Goal: Information Seeking & Learning: Learn about a topic

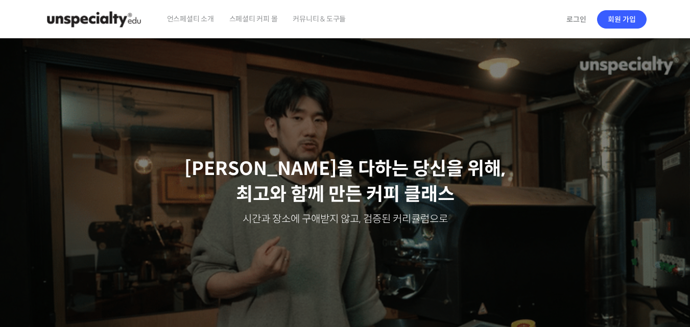
click at [255, 17] on span "스페셜티 커피 몰" at bounding box center [253, 18] width 48 height 39
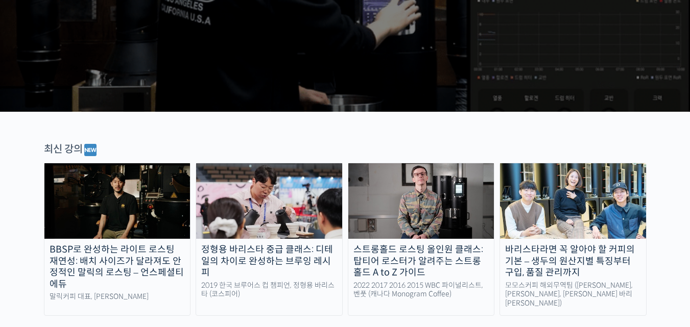
scroll to position [246, 0]
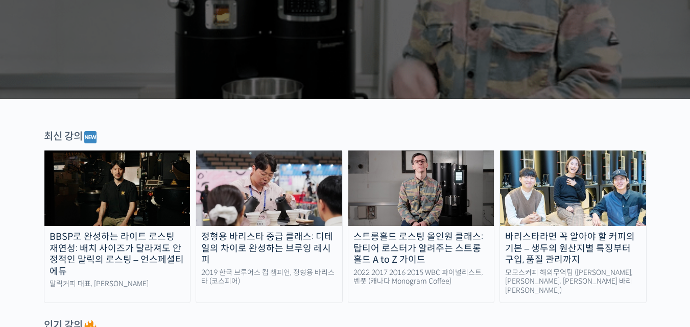
drag, startPoint x: 693, startPoint y: 19, endPoint x: 697, endPoint y: 39, distance: 20.2
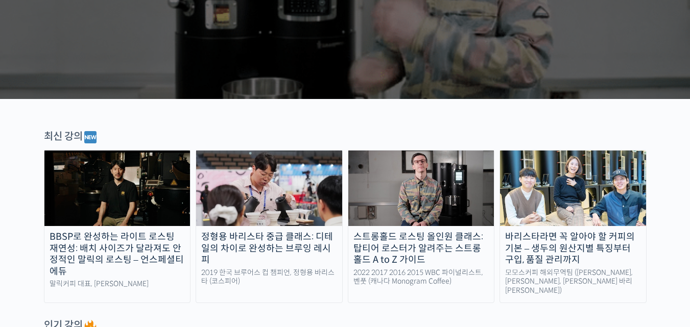
click at [114, 196] on img at bounding box center [117, 189] width 146 height 76
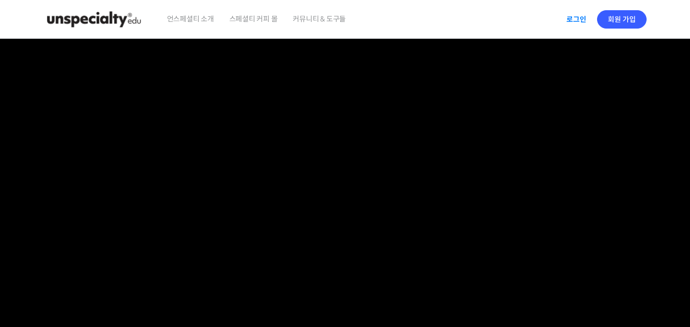
click at [577, 17] on link "로그인" at bounding box center [576, 19] width 32 height 23
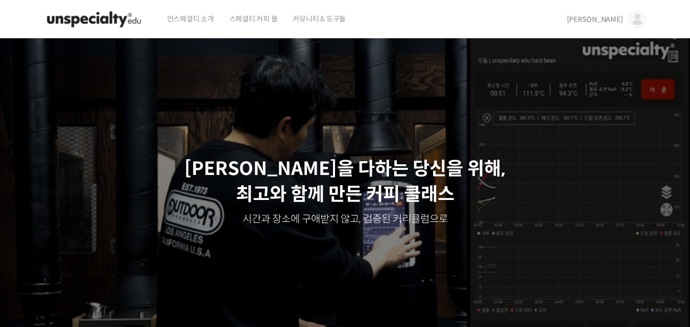
click at [614, 14] on link "김정헌" at bounding box center [607, 19] width 80 height 39
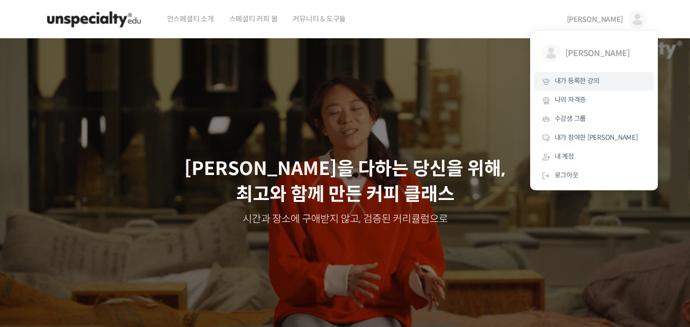
click at [571, 84] on span "내가 등록한 강의" at bounding box center [576, 81] width 45 height 9
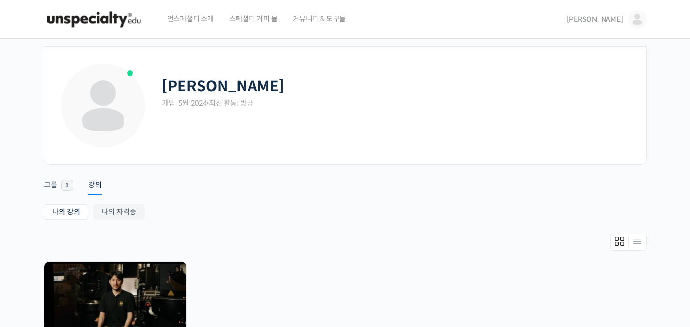
click at [23, 226] on div "[PERSON_NAME] 가입: 5월 2024 • 최신 활동: 방금 Remove Connection Are you sure you want t…" at bounding box center [345, 249] width 690 height 420
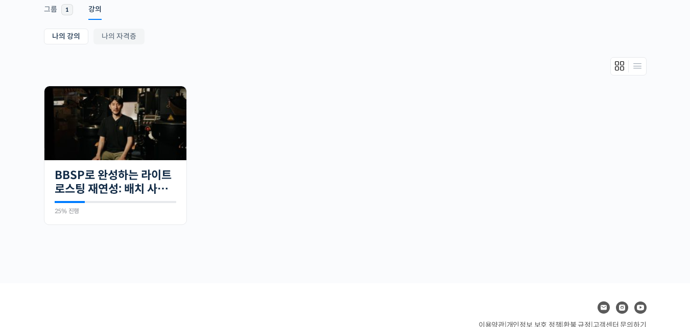
scroll to position [184, 0]
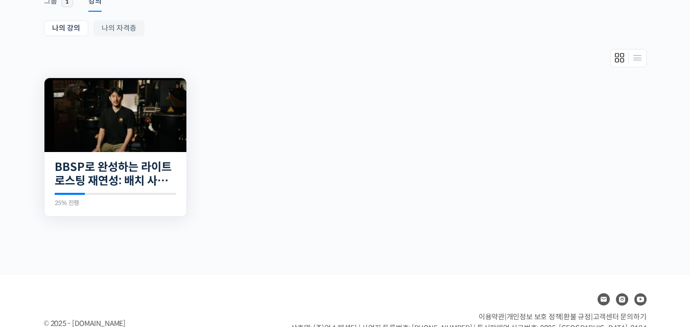
click at [132, 150] on img at bounding box center [115, 115] width 142 height 74
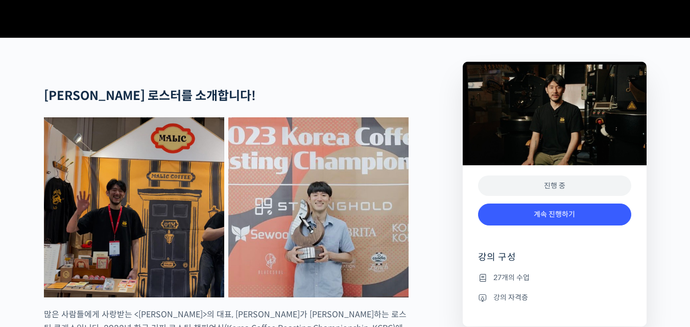
scroll to position [549, 0]
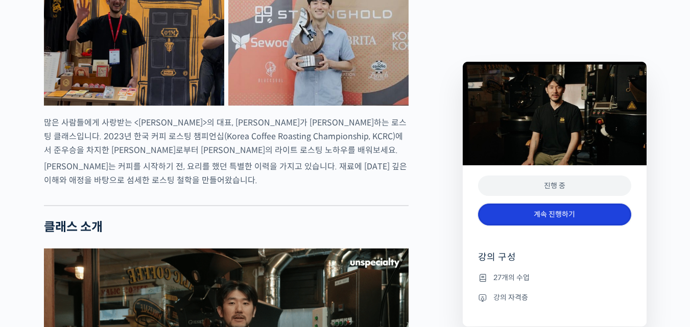
click at [549, 210] on link "계속 진행하기" at bounding box center [554, 215] width 153 height 22
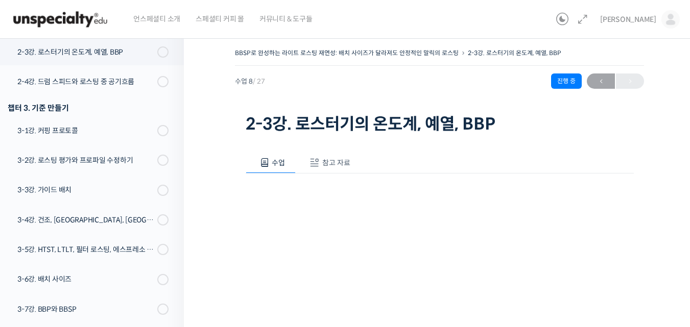
click at [221, 223] on div "BBSP로 완성하는 라이트 로스팅 재연성: 배치 사이즈가 달라져도 안정적인 말릭의 로스팅 2-3강. 로스터기의 온도계, 예열, BBP 진행 중…" at bounding box center [439, 284] width 511 height 507
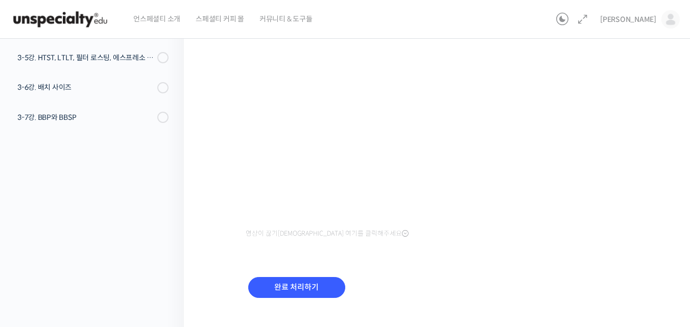
scroll to position [211, 0]
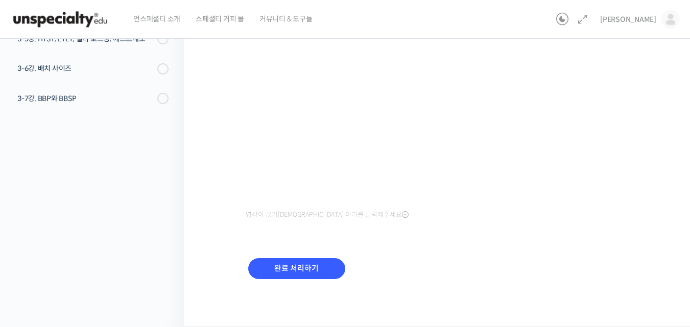
click at [645, 241] on div "BBSP로 완성하는 라이트 로스팅 재연성: 배치 사이즈가 달라져도 안정적인 말릭의 로스팅 2-3강. 로스터기의 온도계, 예열, BBP 진행 중…" at bounding box center [439, 73] width 511 height 507
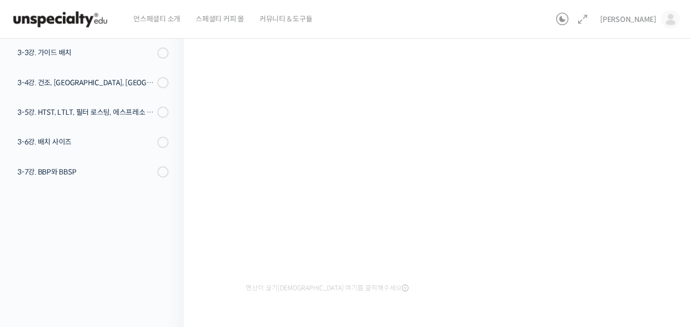
scroll to position [150, 0]
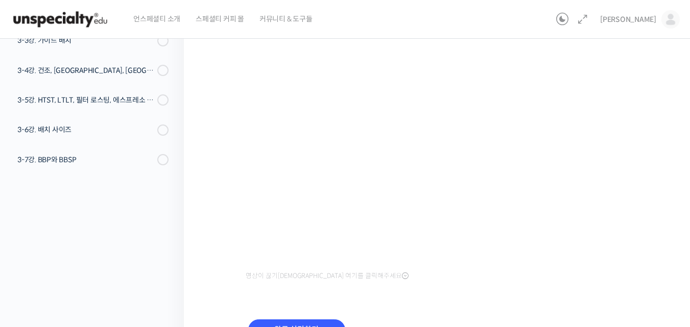
click at [666, 248] on div "BBSP로 완성하는 라이트 로스팅 재연성: 배치 사이즈가 달라져도 안정적인 말릭의 로스팅 2-3강. 로스터기의 온도계, 예열, BBP 진행 중…" at bounding box center [439, 134] width 511 height 507
click at [231, 223] on div "BBSP로 완성하는 라이트 로스팅 재연성: 배치 사이즈가 달라져도 안정적인 말릭의 로스팅 2-3강. 로스터기의 온도계, 예열, BBP 진행 중…" at bounding box center [439, 134] width 511 height 507
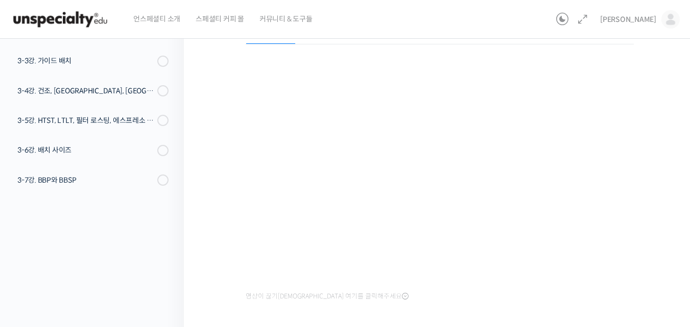
click at [678, 252] on div "BBSP로 완성하는 라이트 로스팅 재연성: 배치 사이즈가 달라져도 안정적인 말릭의 로스팅 2-3강. 로스터기의 온도계, 예열, BBP 진행 중…" at bounding box center [439, 154] width 511 height 507
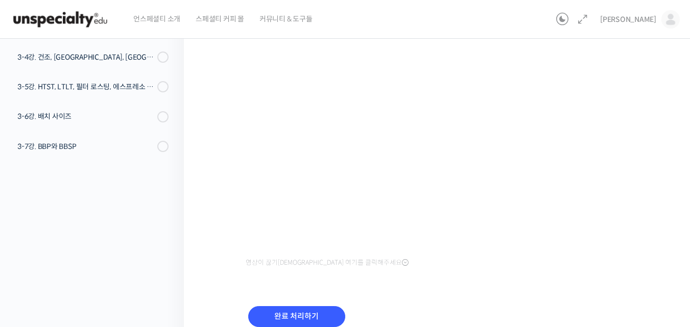
scroll to position [170, 0]
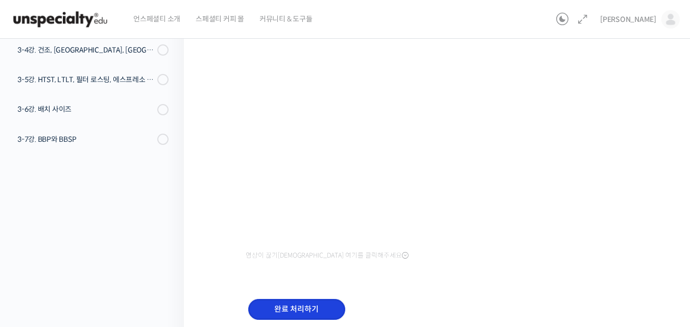
click at [310, 305] on input "완료 처리하기" at bounding box center [296, 309] width 97 height 21
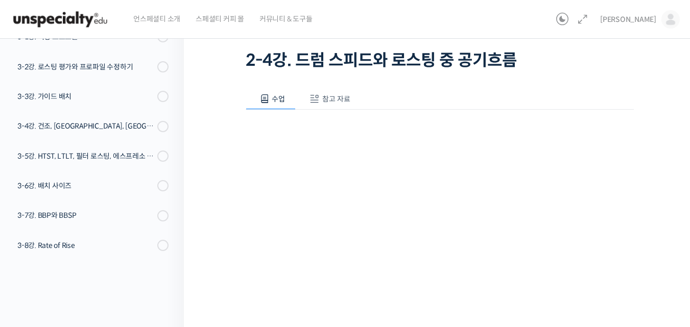
scroll to position [105, 0]
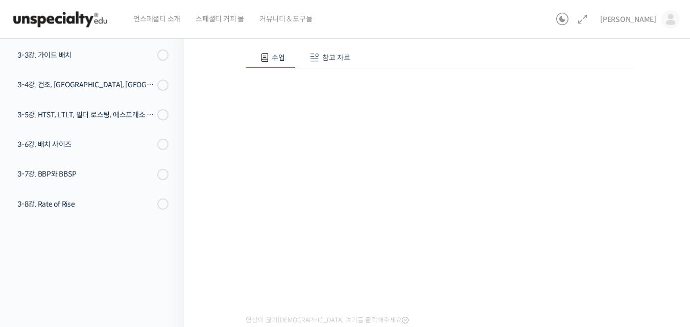
click at [217, 245] on div "BBSP로 완성하는 라이트 로스팅 재연성: 배치 사이즈가 달라져도 안정적인 말릭의 로스팅 2-4강. 드럼 스피드와 로스팅 중 공기흐름 진행 중…" at bounding box center [439, 178] width 511 height 507
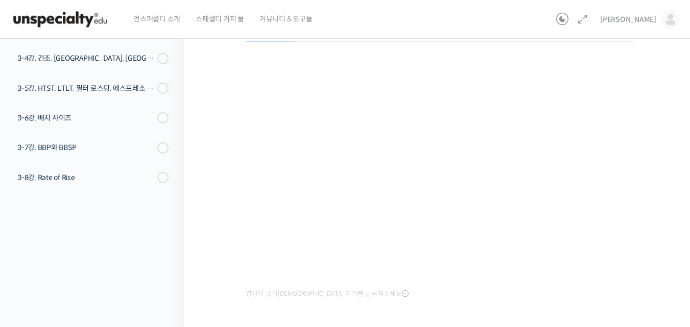
scroll to position [131, 0]
click at [220, 251] on div "BBSP로 완성하는 라이트 로스팅 재연성: 배치 사이즈가 달라져도 안정적인 말릭의 로스팅 2-4강. 드럼 스피드와 로스팅 중 공기흐름 진행 중…" at bounding box center [439, 153] width 511 height 507
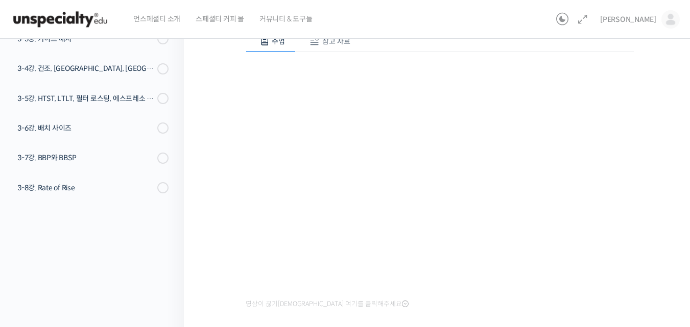
scroll to position [109, 0]
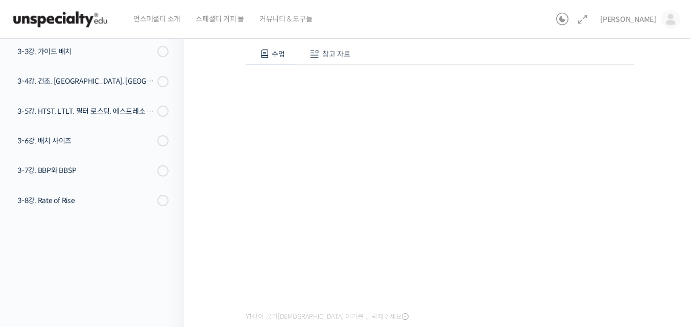
click at [643, 273] on div "BBSP로 완성하는 라이트 로스팅 재연성: 배치 사이즈가 달라져도 안정적인 말릭의 로스팅 2-4강. 드럼 스피드와 로스팅 중 공기흐름 진행 중…" at bounding box center [439, 172] width 409 height 471
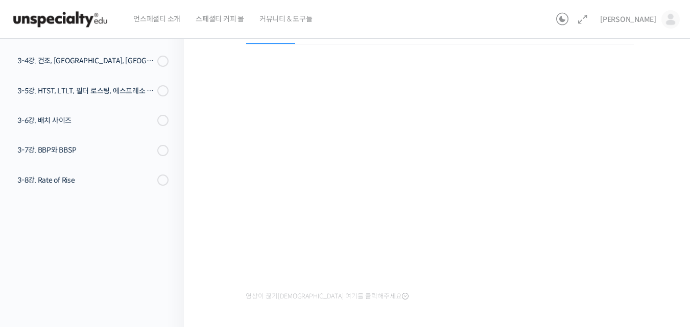
click at [664, 286] on div "BBSP로 완성하는 라이트 로스팅 재연성: 배치 사이즈가 달라져도 안정적인 말릭의 로스팅 2-4강. 드럼 스피드와 로스팅 중 공기흐름 진행 중…" at bounding box center [439, 154] width 511 height 507
click at [227, 239] on div "BBSP로 완성하는 라이트 로스팅 재연성: 배치 사이즈가 달라져도 안정적인 말릭의 로스팅 2-4강. 드럼 스피드와 로스팅 중 공기흐름 진행 중…" at bounding box center [439, 154] width 511 height 507
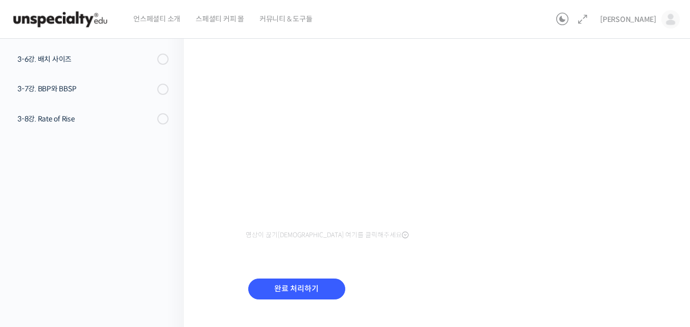
scroll to position [211, 0]
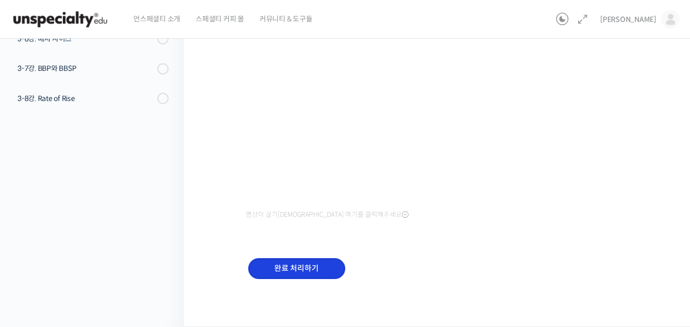
click at [293, 261] on input "완료 처리하기" at bounding box center [296, 268] width 97 height 21
click at [201, 241] on div "BBSP로 완성하는 라이트 로스팅 재연성: 배치 사이즈가 달라져도 안정적인 말릭의 로스팅 2-4강. 드럼 스피드와 로스팅 중 공기흐름 진행 중…" at bounding box center [439, 73] width 511 height 507
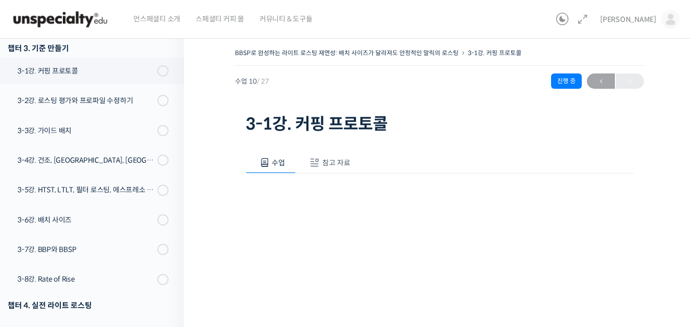
scroll to position [211, 0]
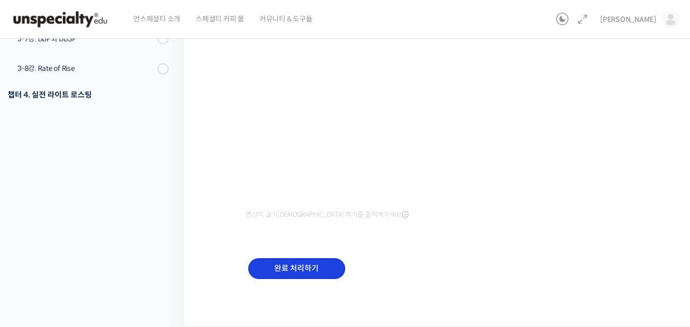
click at [272, 272] on input "완료 처리하기" at bounding box center [296, 268] width 97 height 21
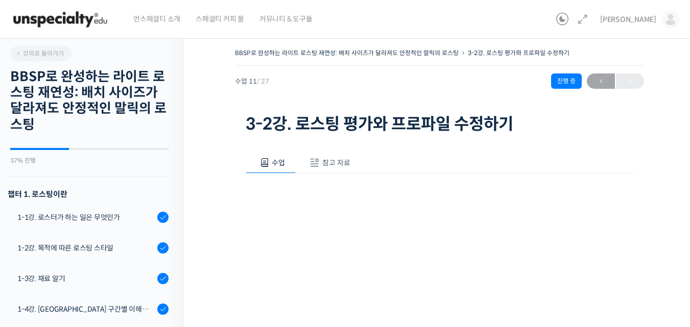
click at [196, 157] on div "BBSP로 완성하는 라이트 로스팅 재연성: 배치 사이즈가 달라져도 안정적인 말릭의 로스팅 3-2강. 로스팅 평가와 프로파일 수정하기 진행 중 …" at bounding box center [439, 284] width 511 height 507
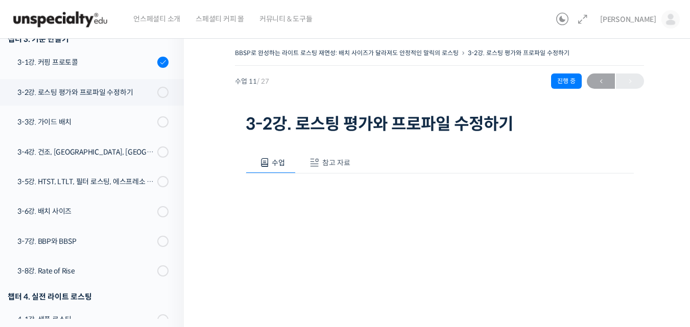
scroll to position [471, 0]
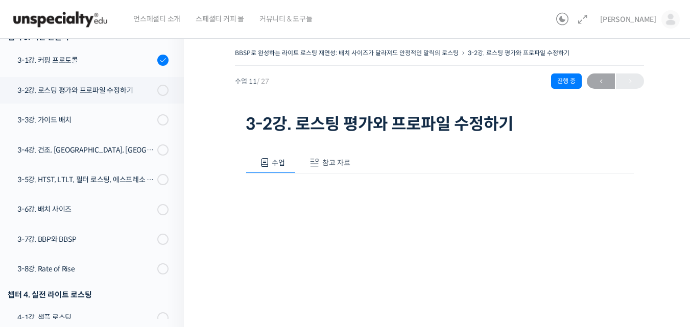
click at [232, 188] on div "BBSP로 완성하는 라이트 로스팅 재연성: 배치 사이즈가 달라져도 안정적인 말릭의 로스팅 3-2강. 로스팅 평가와 프로파일 수정하기 진행 중 …" at bounding box center [439, 284] width 511 height 507
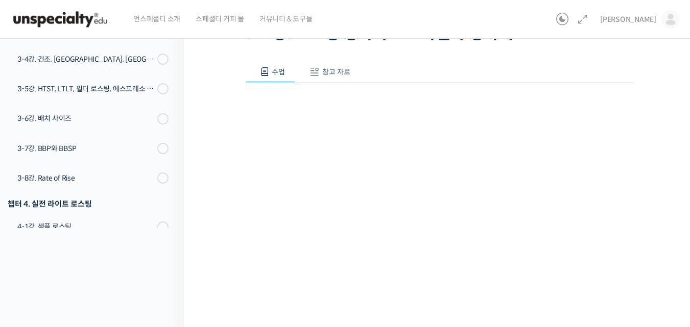
scroll to position [211, 0]
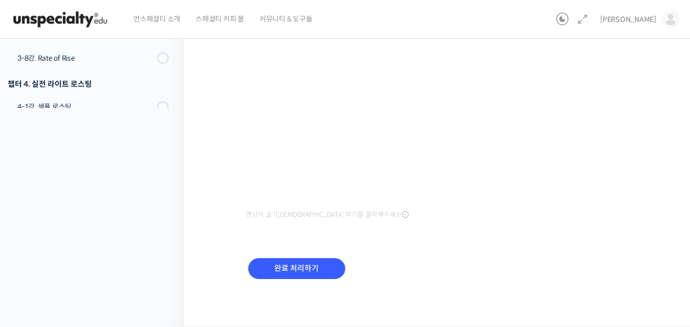
click at [207, 248] on div "BBSP로 완성하는 라이트 로스팅 재연성: 배치 사이즈가 달라져도 안정적인 말릭의 로스팅 3-2강. 로스팅 평가와 프로파일 수정하기 진행 중 …" at bounding box center [439, 73] width 511 height 507
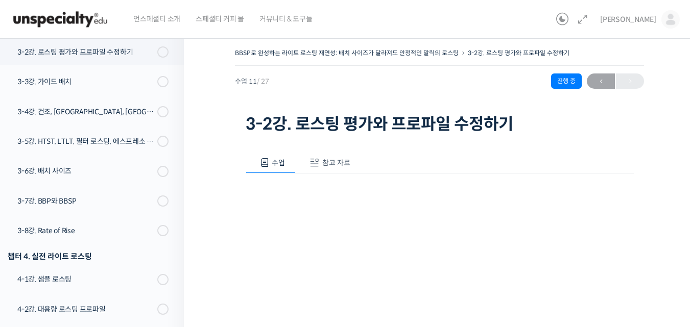
click at [223, 228] on div "BBSP로 완성하는 라이트 로스팅 재연성: 배치 사이즈가 달라져도 안정적인 말릭의 로스팅 3-2강. 로스팅 평가와 프로파일 수정하기 진행 중 …" at bounding box center [439, 284] width 511 height 507
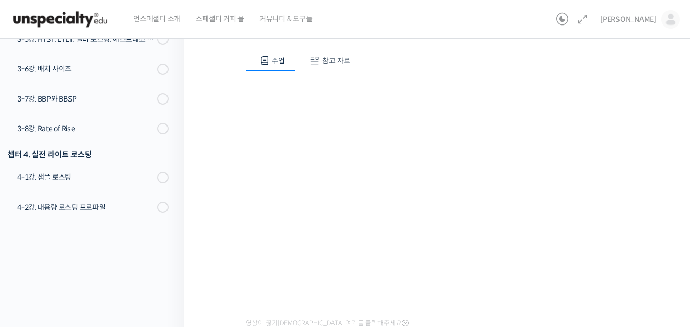
scroll to position [123, 0]
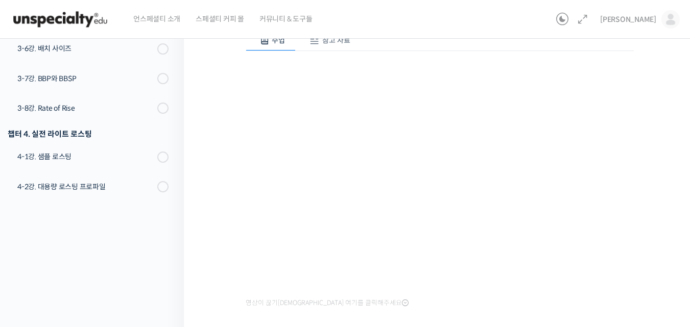
click at [206, 224] on div "BBSP로 완성하는 라이트 로스팅 재연성: 배치 사이즈가 달라져도 안정적인 말릭의 로스팅 3-2강. 로스팅 평가와 프로파일 수정하기 진행 중 …" at bounding box center [439, 161] width 511 height 507
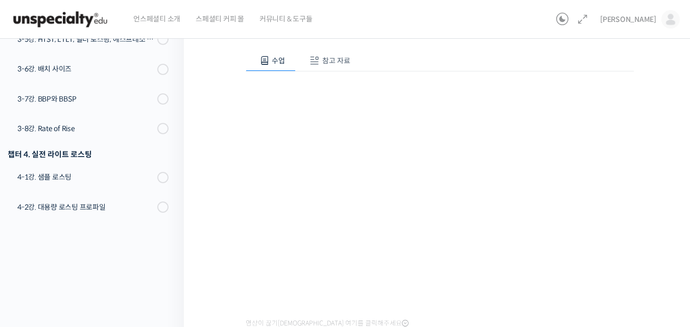
scroll to position [211, 0]
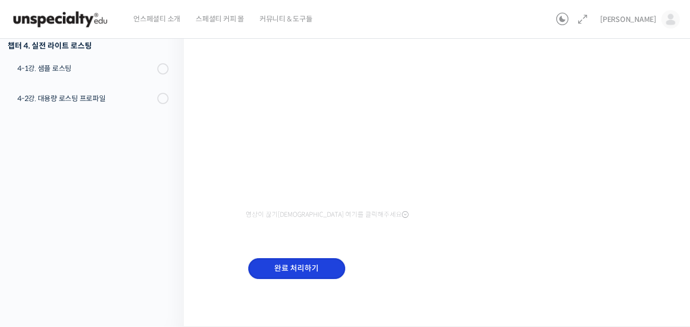
click at [297, 274] on input "완료 처리하기" at bounding box center [296, 268] width 97 height 21
click at [211, 286] on div "BBSP로 완성하는 라이트 로스팅 재연성: 배치 사이즈가 달라져도 안정적인 말릭의 로스팅 3-2강. 로스팅 평가와 프로파일 수정하기 진행 중 …" at bounding box center [439, 73] width 511 height 507
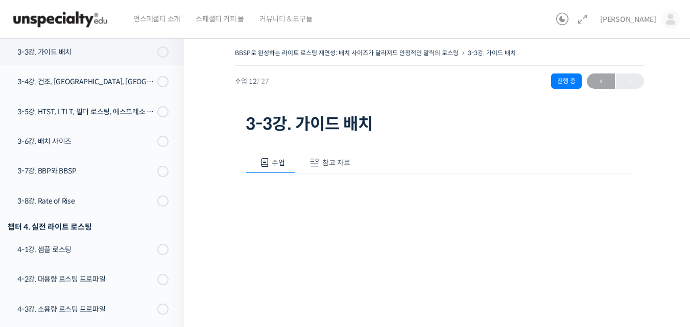
click at [204, 184] on div "BBSP로 완성하는 라이트 로스팅 재연성: 배치 사이즈가 달라져도 안정적인 말릭의 로스팅 3-3강. 가이드 배치 진행 중 수업 12 / 27 …" at bounding box center [439, 275] width 511 height 488
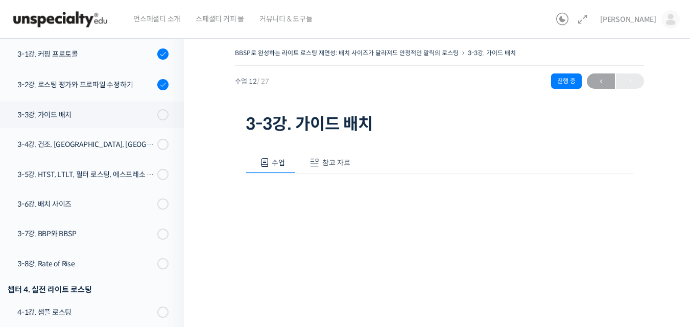
scroll to position [434, 0]
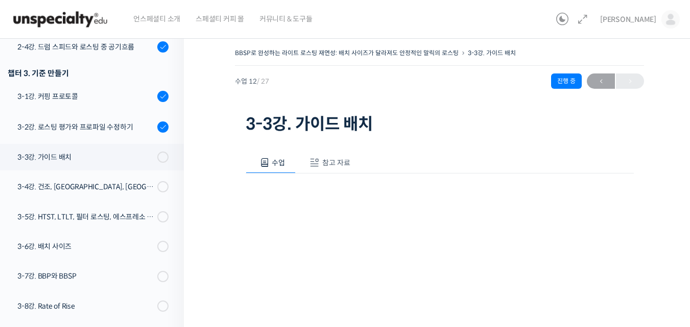
click at [216, 215] on div "BBSP로 완성하는 라이트 로스팅 재연성: 배치 사이즈가 달라져도 안정적인 말릭의 로스팅 3-3강. 가이드 배치 진행 중 수업 12 / 27 …" at bounding box center [439, 275] width 511 height 488
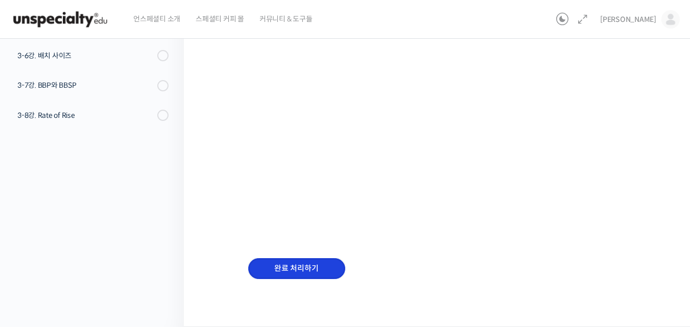
click at [314, 263] on input "완료 처리하기" at bounding box center [296, 268] width 97 height 21
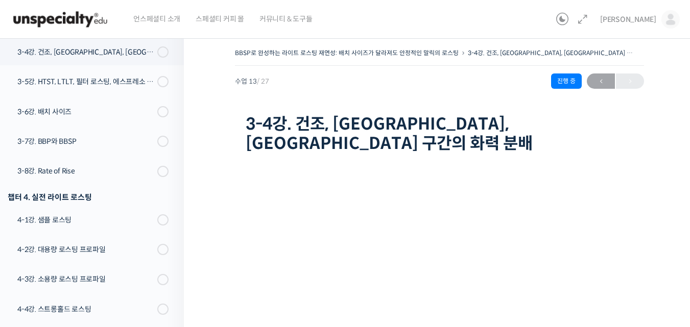
click at [208, 242] on div "BBSP로 완성하는 라이트 로스팅 재연성: 배치 사이즈가 달라져도 안정적인 말릭의 로스팅 3-4강. 건조, 마일라이드, 디벨롭 구간의 화력 분…" at bounding box center [439, 276] width 511 height 490
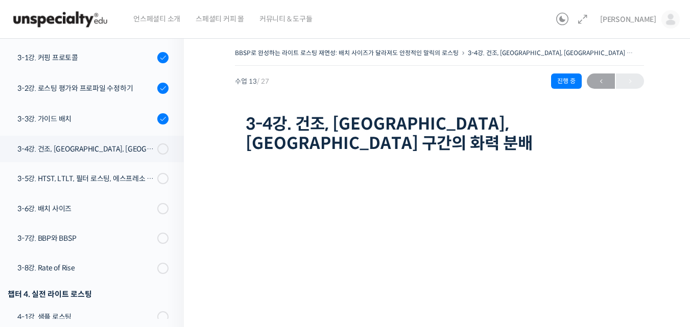
scroll to position [461, 0]
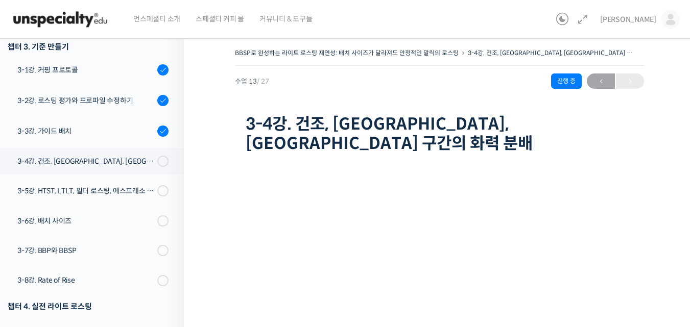
click at [203, 221] on div "BBSP로 완성하는 라이트 로스팅 재연성: 배치 사이즈가 달라져도 안정적인 말릭의 로스팅 3-4강. 건조, 마일라이드, 디벨롭 구간의 화력 분…" at bounding box center [439, 276] width 511 height 490
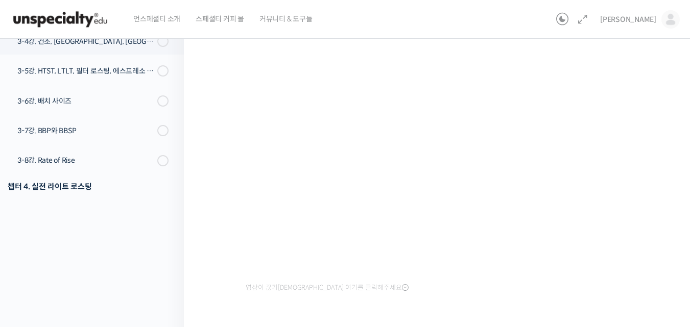
scroll to position [174, 0]
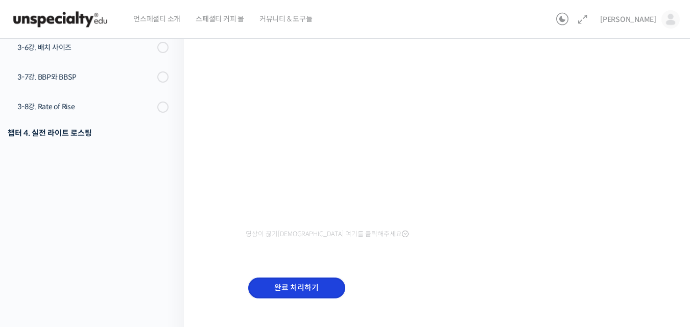
click at [295, 278] on input "완료 처리하기" at bounding box center [296, 288] width 97 height 21
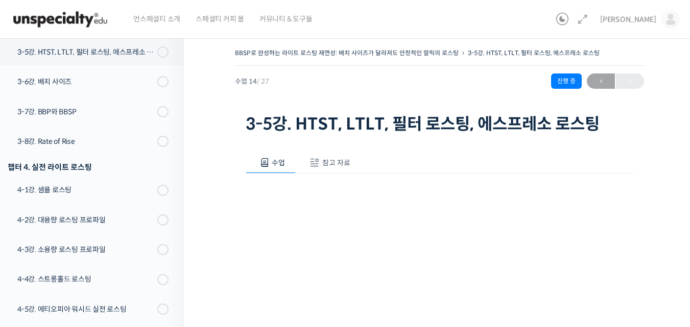
scroll to position [211, 0]
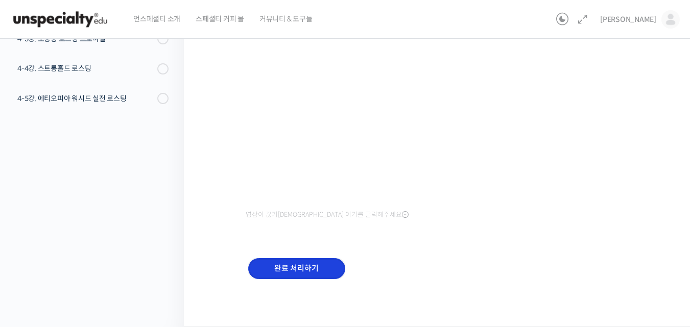
click at [273, 262] on input "완료 처리하기" at bounding box center [296, 268] width 97 height 21
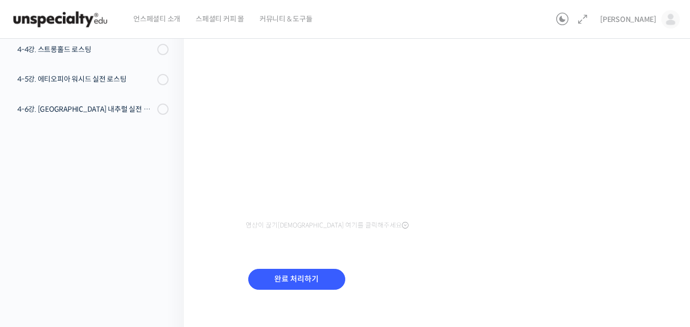
scroll to position [211, 0]
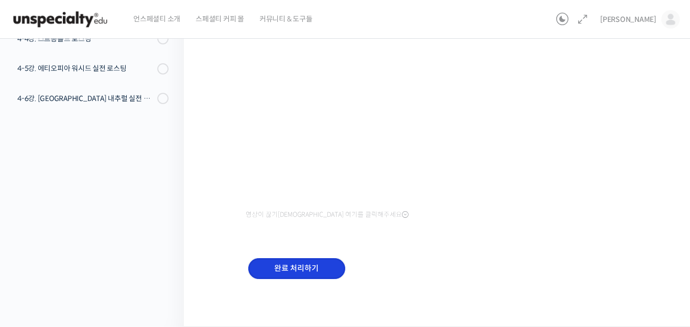
click at [280, 261] on input "완료 처리하기" at bounding box center [296, 268] width 97 height 21
click at [207, 112] on div "BBSP로 완성하는 라이트 로스팅 재연성: 배치 사이즈가 달라져도 안정적인 말릭의 로스팅 3-6강. 배치 사이즈 진행 중 수업 15 / 27 …" at bounding box center [439, 73] width 511 height 507
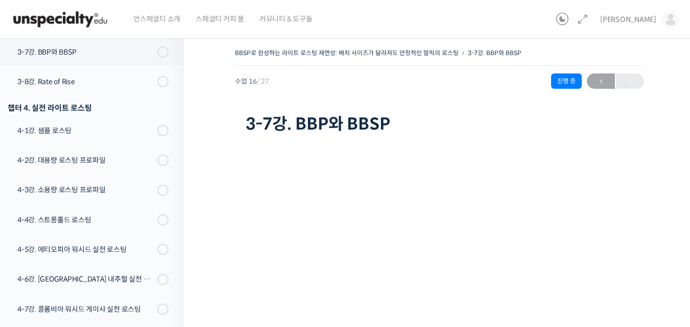
scroll to position [174, 0]
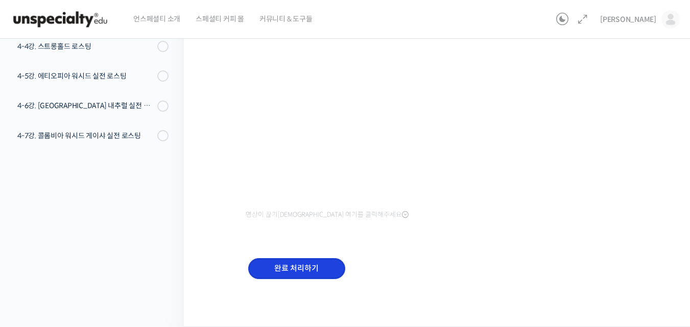
click at [295, 273] on input "완료 처리하기" at bounding box center [296, 268] width 97 height 21
click at [312, 271] on input "완료 처리하기" at bounding box center [296, 268] width 97 height 21
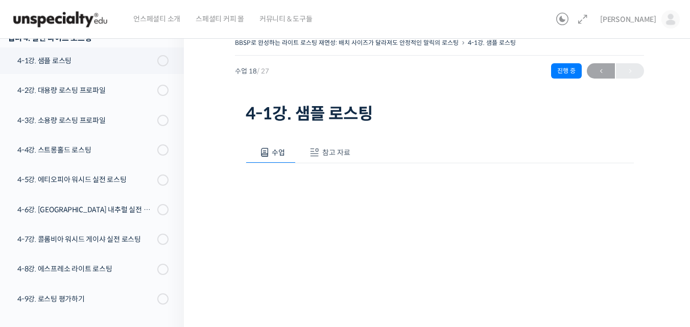
scroll to position [211, 0]
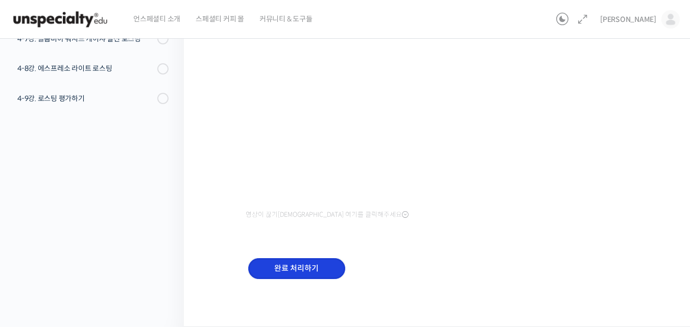
click at [286, 273] on input "완료 처리하기" at bounding box center [296, 268] width 97 height 21
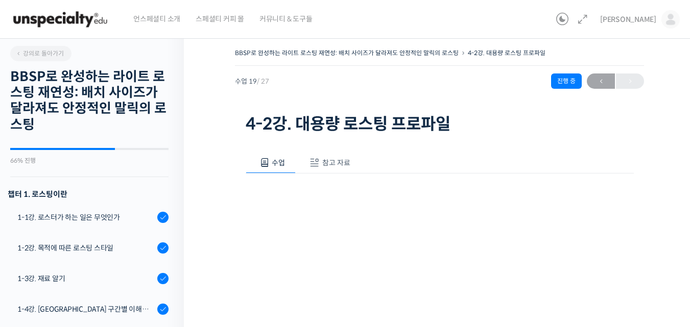
click at [202, 154] on div "BBSP로 완성하는 라이트 로스팅 재연성: 배치 사이즈가 달라져도 안정적인 말릭의 로스팅 4-2강. 대용량 로스팅 프로파일 진행 중 수업 19…" at bounding box center [439, 284] width 511 height 507
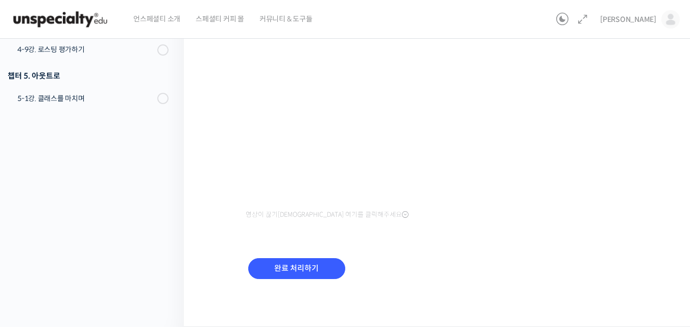
click at [212, 193] on div "BBSP로 완성하는 라이트 로스팅 재연성: 배치 사이즈가 달라져도 안정적인 말릭의 로스팅 4-2강. 대용량 로스팅 프로파일 진행 중 수업 19…" at bounding box center [439, 73] width 511 height 507
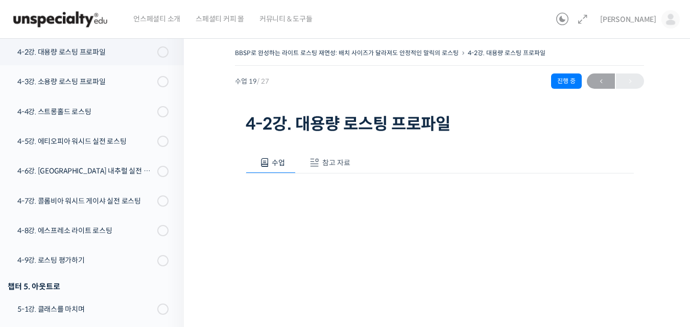
scroll to position [211, 0]
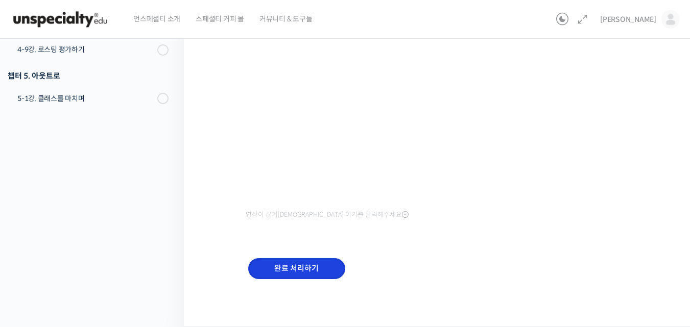
click at [325, 267] on input "완료 처리하기" at bounding box center [296, 268] width 97 height 21
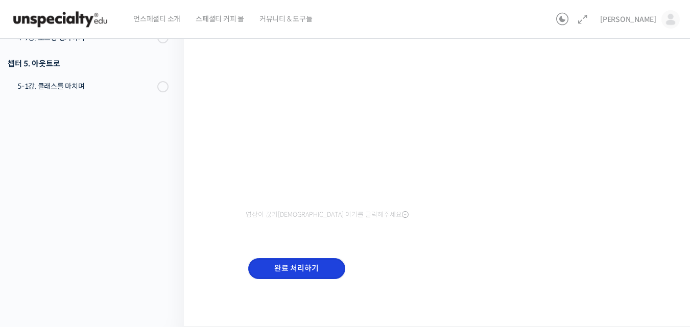
click at [282, 260] on input "완료 처리하기" at bounding box center [296, 268] width 97 height 21
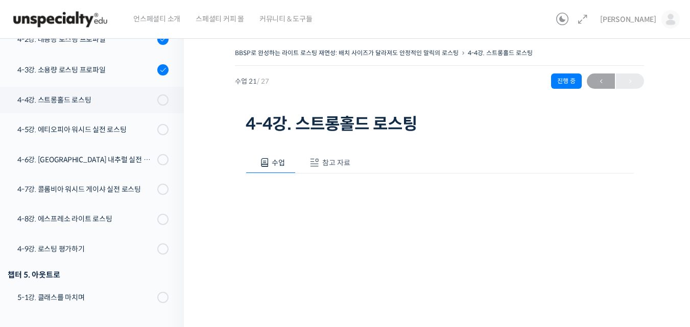
click at [207, 84] on div "BBSP로 완성하는 라이트 로스팅 재연성: 배치 사이즈가 달라져도 안정적인 말릭의 로스팅 4-4강. 스트롱홀드 로스팅 진행 중 수업 21 / …" at bounding box center [439, 284] width 511 height 507
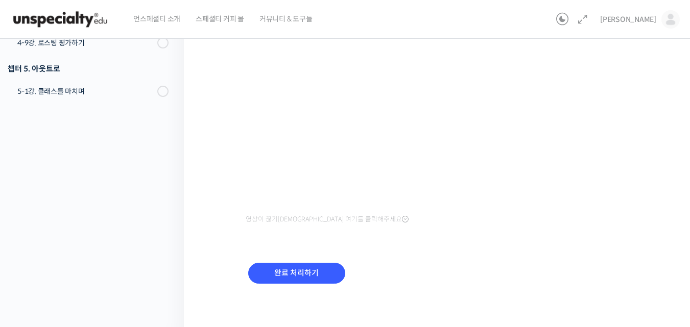
scroll to position [211, 0]
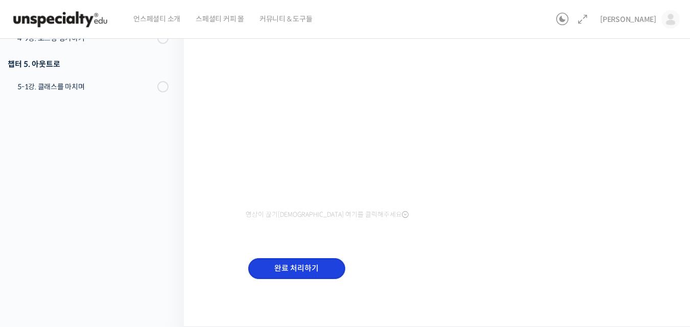
click at [294, 269] on input "완료 처리하기" at bounding box center [296, 268] width 97 height 21
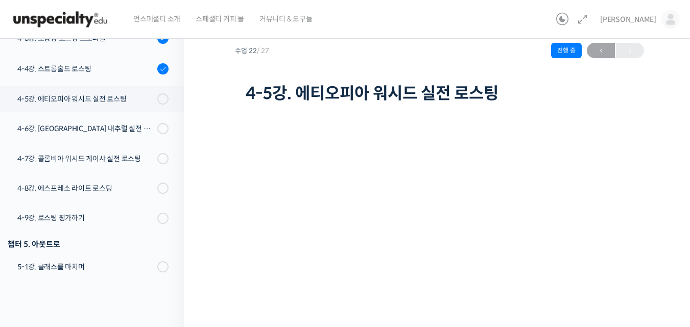
scroll to position [10, 0]
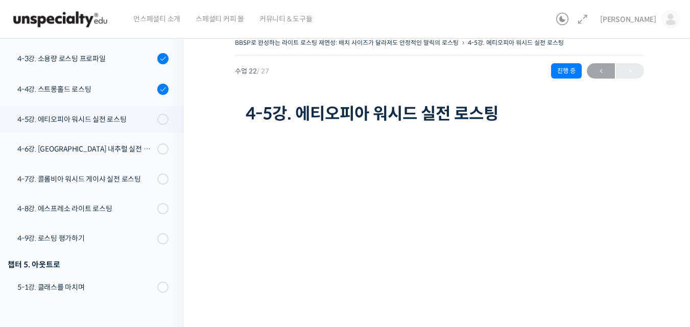
click at [656, 236] on div "BBSP로 완성하는 라이트 로스팅 재연성: 배치 사이즈가 달라져도 안정적인 말릭의 로스팅 4-5강. 에티오피아 워시드 실전 로스팅 진행 중 수…" at bounding box center [439, 255] width 511 height 470
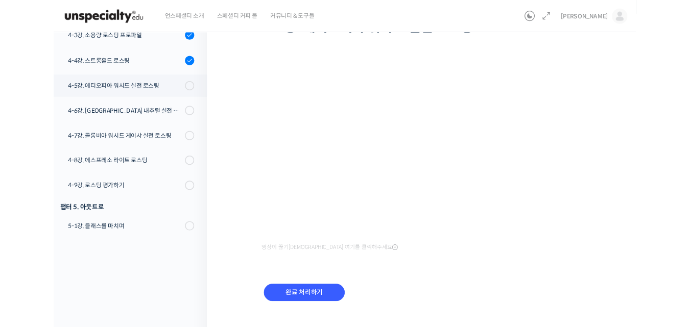
scroll to position [722, 0]
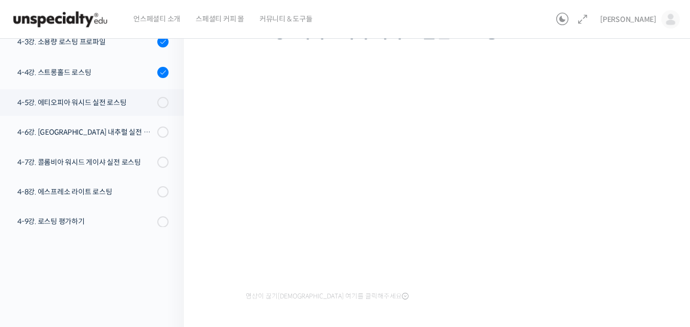
click at [223, 229] on div "BBSP로 완성하는 라이트 로스팅 재연성: 배치 사이즈가 달라져도 안정적인 말릭의 로스팅 4-5강. 에티오피아 워시드 실전 로스팅 진행 중 수…" at bounding box center [439, 174] width 511 height 470
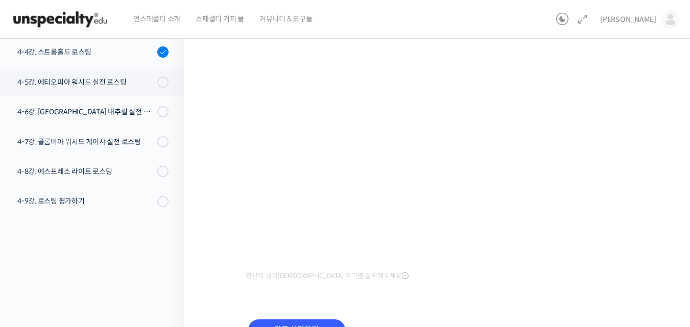
scroll to position [92, 0]
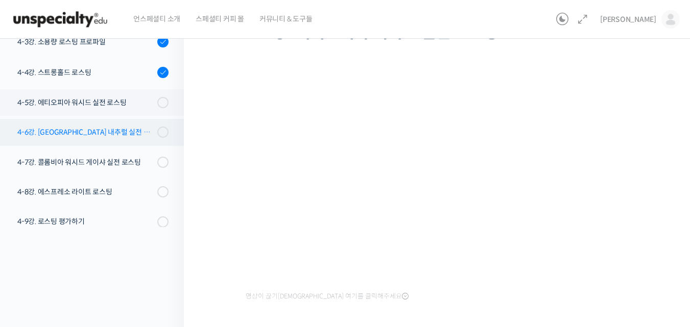
click at [112, 135] on div "4-6강. [GEOGRAPHIC_DATA] 내추럴 실전 로스팅" at bounding box center [85, 132] width 137 height 11
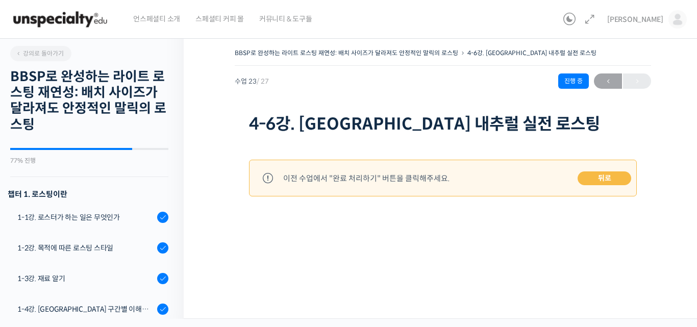
scroll to position [787, 0]
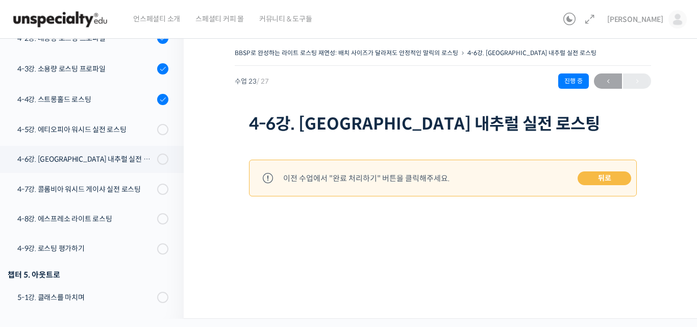
click at [611, 179] on link "뒤로" at bounding box center [605, 179] width 54 height 14
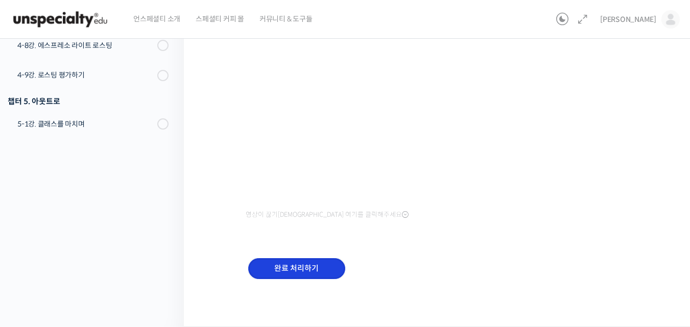
click at [289, 277] on input "완료 처리하기" at bounding box center [296, 268] width 97 height 21
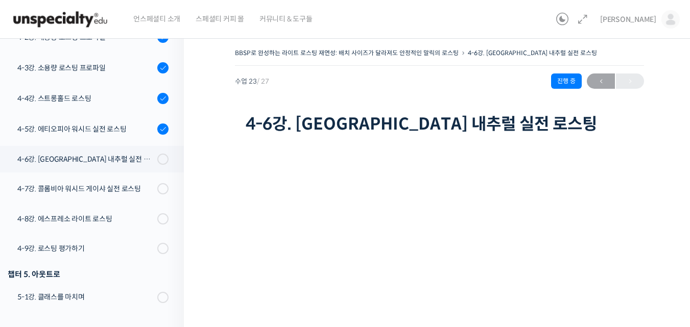
click at [202, 225] on div "BBSP로 완성하는 라이트 로스팅 재연성: 배치 사이즈가 달라져도 안정적인 말릭의 로스팅 4-6강. [GEOGRAPHIC_DATA] 내추럴 실…" at bounding box center [439, 266] width 511 height 470
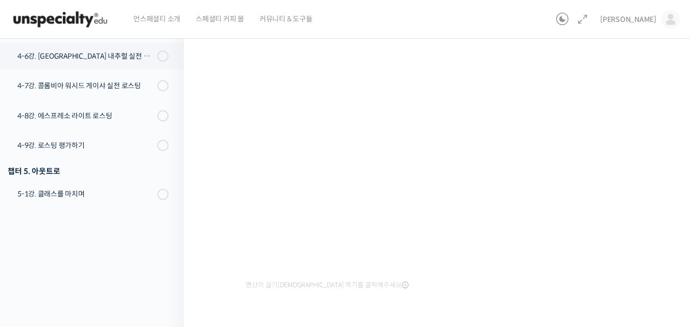
scroll to position [123, 0]
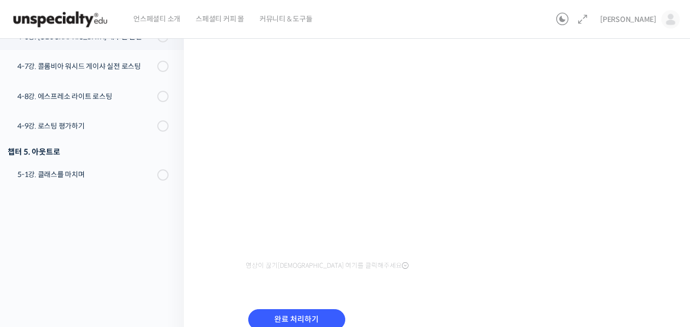
click at [651, 271] on div "BBSP로 완성하는 라이트 로스팅 재연성: 배치 사이즈가 달라져도 안정적인 말릭의 로스팅 4-6강. [GEOGRAPHIC_DATA] 내추럴 실…" at bounding box center [439, 143] width 511 height 470
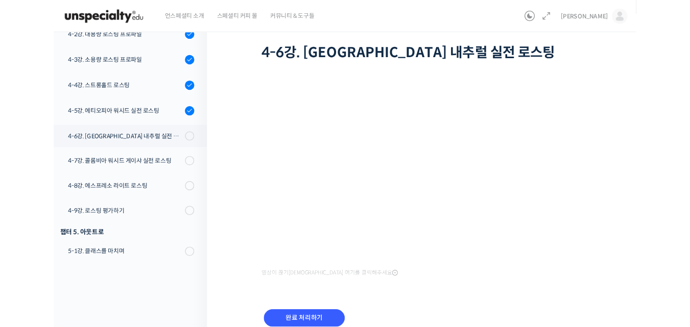
scroll to position [723, 0]
